Goal: Check status

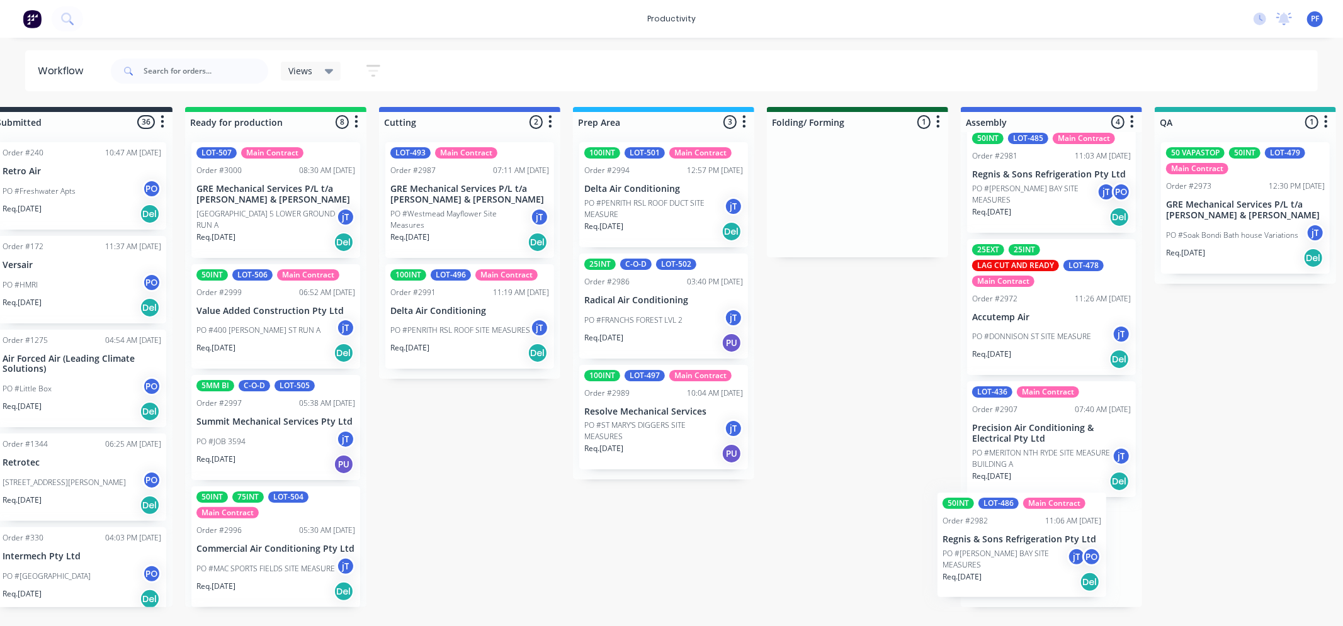
scroll to position [0, 44]
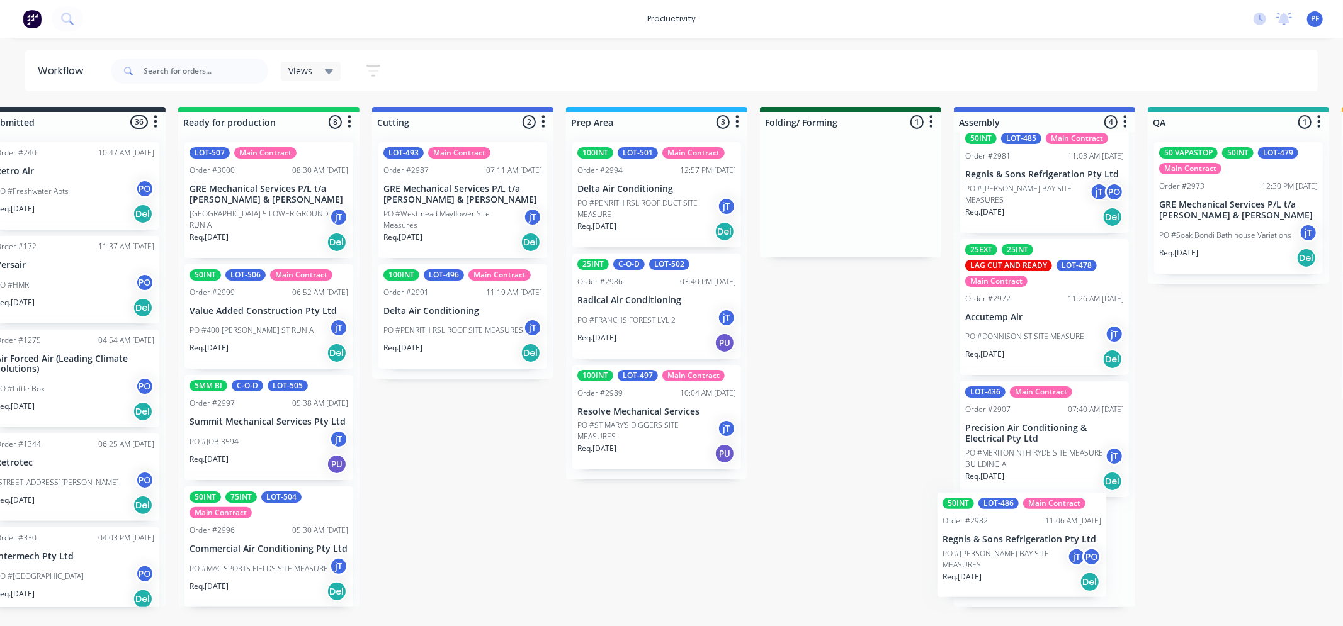
drag, startPoint x: 859, startPoint y: 183, endPoint x: 991, endPoint y: 537, distance: 378.2
click at [991, 537] on div "Submitted 36 Order #240 10:47 AM 24/09/24 Retro Air PO #Freshwater Apts PO Req.…" at bounding box center [1180, 357] width 2464 height 500
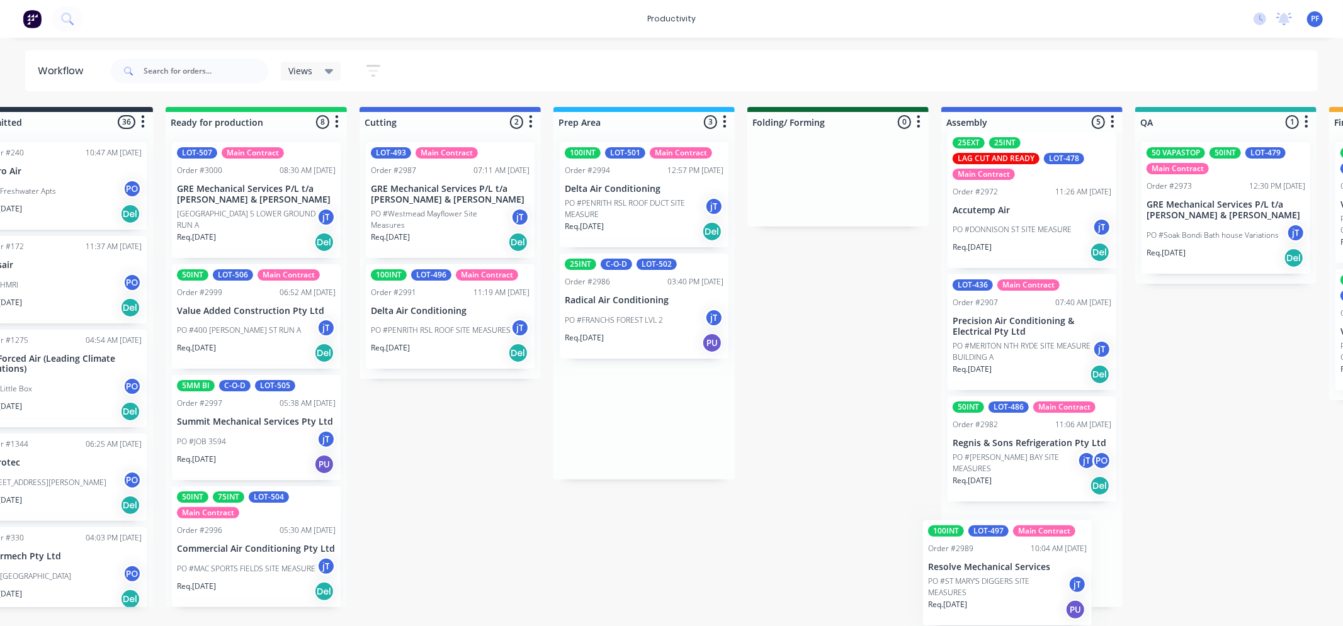
scroll to position [0, 58]
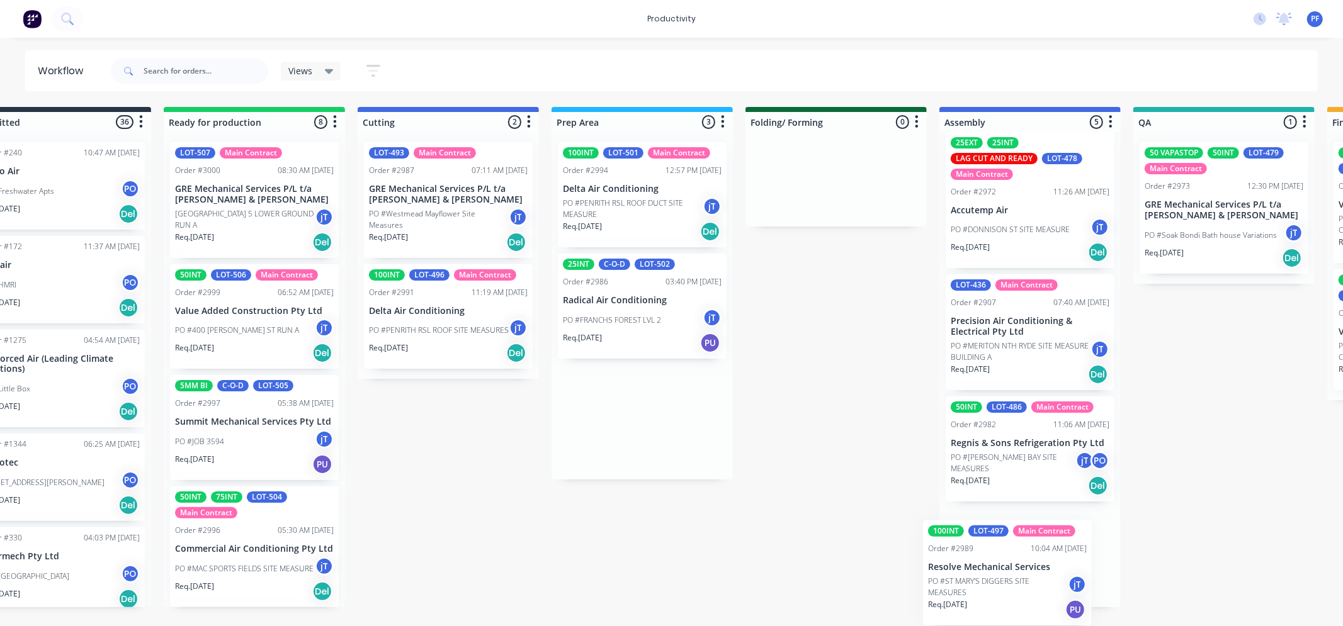
drag, startPoint x: 618, startPoint y: 410, endPoint x: 978, endPoint y: 558, distance: 389.0
click at [977, 559] on div "Submitted 36 Order #240 10:47 AM 24/09/24 Retro Air PO #Freshwater Apts PO Req.…" at bounding box center [1165, 357] width 2464 height 500
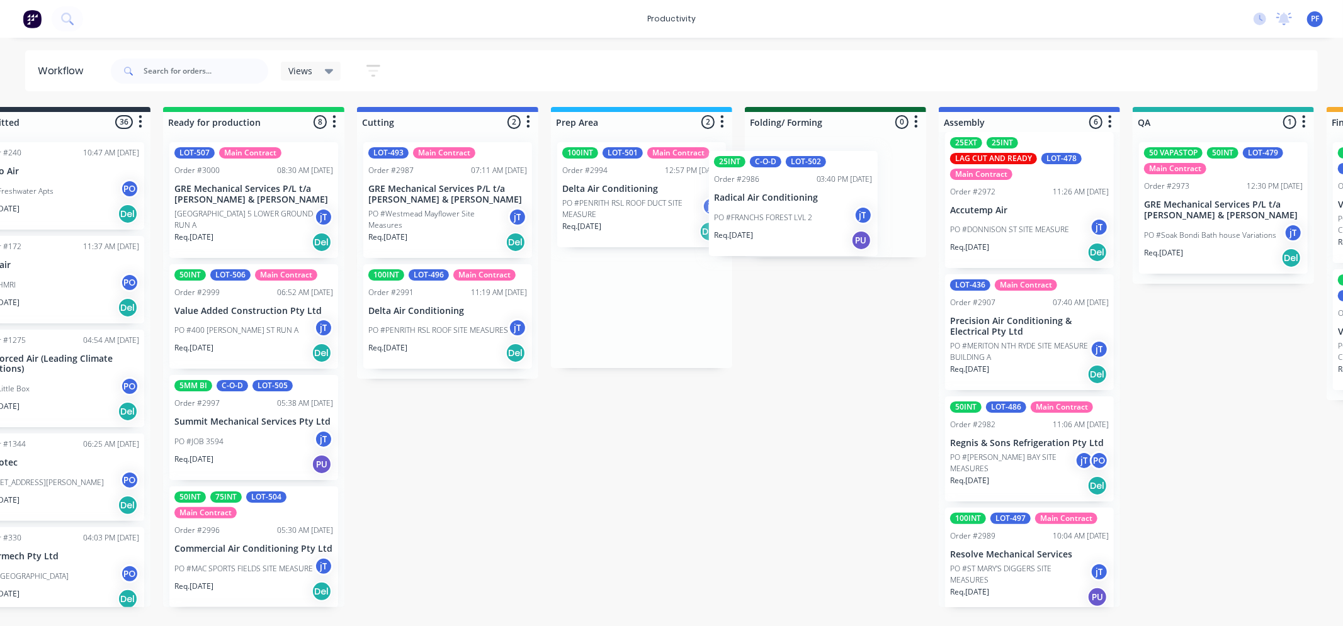
drag, startPoint x: 596, startPoint y: 337, endPoint x: 801, endPoint y: 200, distance: 246.8
click at [798, 200] on div "Submitted 36 Order #240 10:47 AM 24/09/24 Retro Air PO #Freshwater Apts PO Req.…" at bounding box center [1165, 357] width 2464 height 500
